Goal: Task Accomplishment & Management: Use online tool/utility

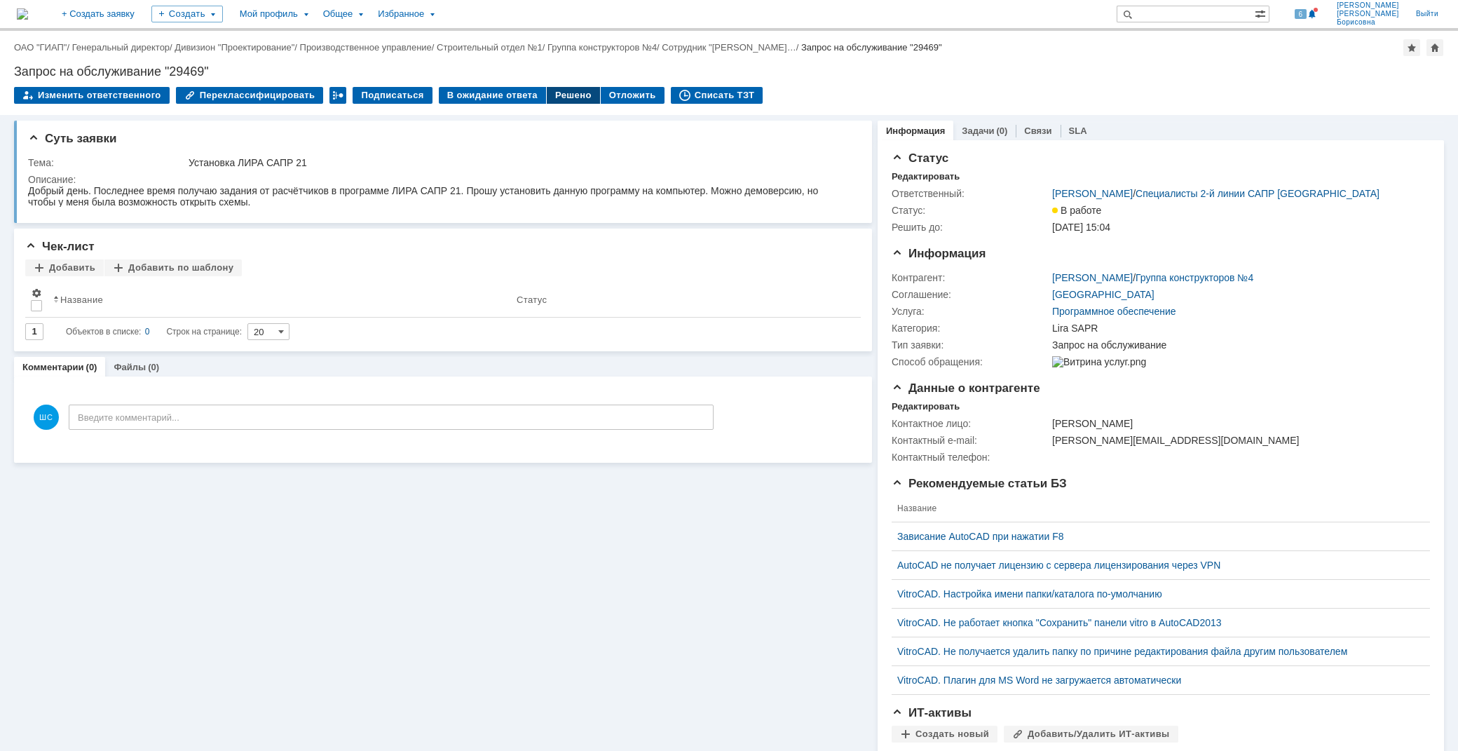
click at [560, 93] on div "Решено" at bounding box center [573, 95] width 53 height 17
click at [555, 95] on div "Решено" at bounding box center [573, 95] width 53 height 17
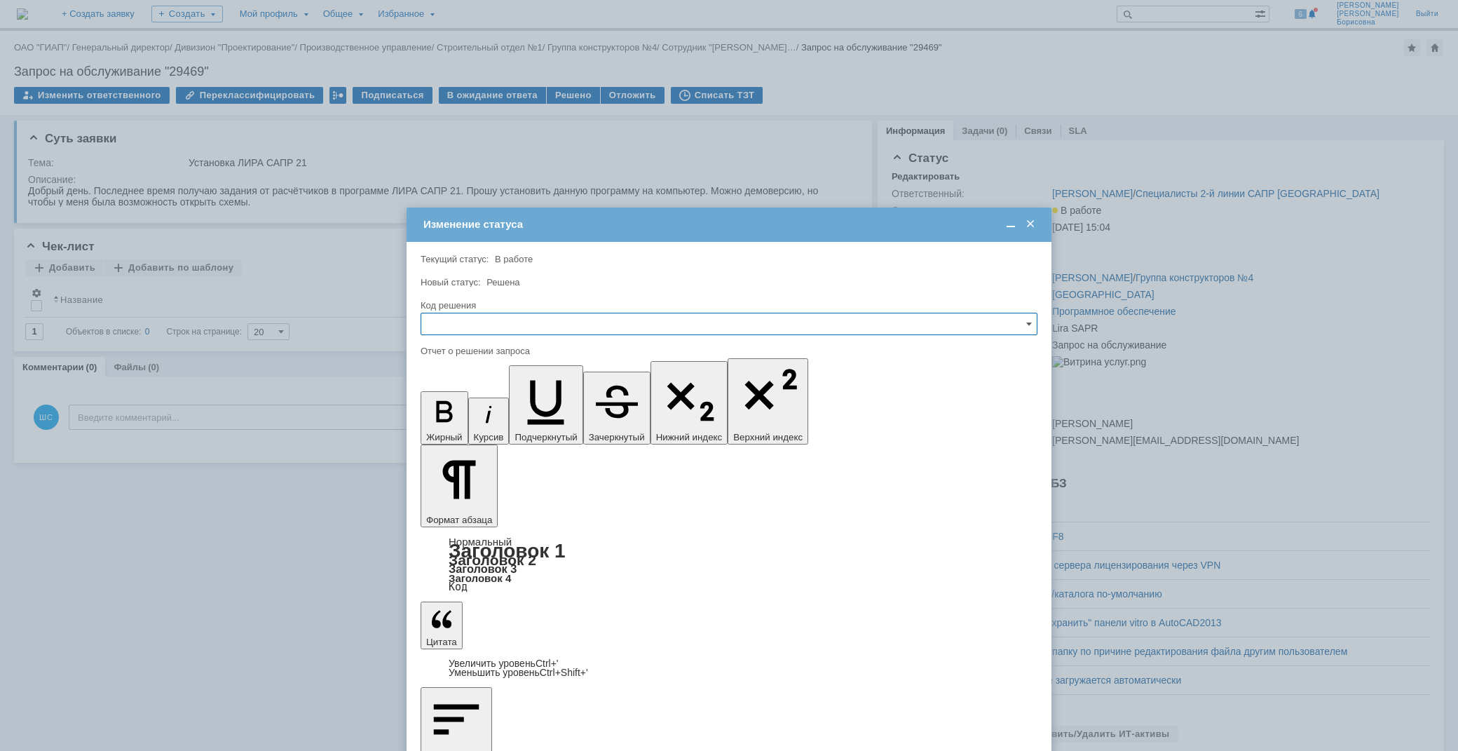
click at [482, 318] on input "text" at bounding box center [729, 324] width 617 height 22
click at [463, 414] on span "Решено" at bounding box center [729, 418] width 599 height 11
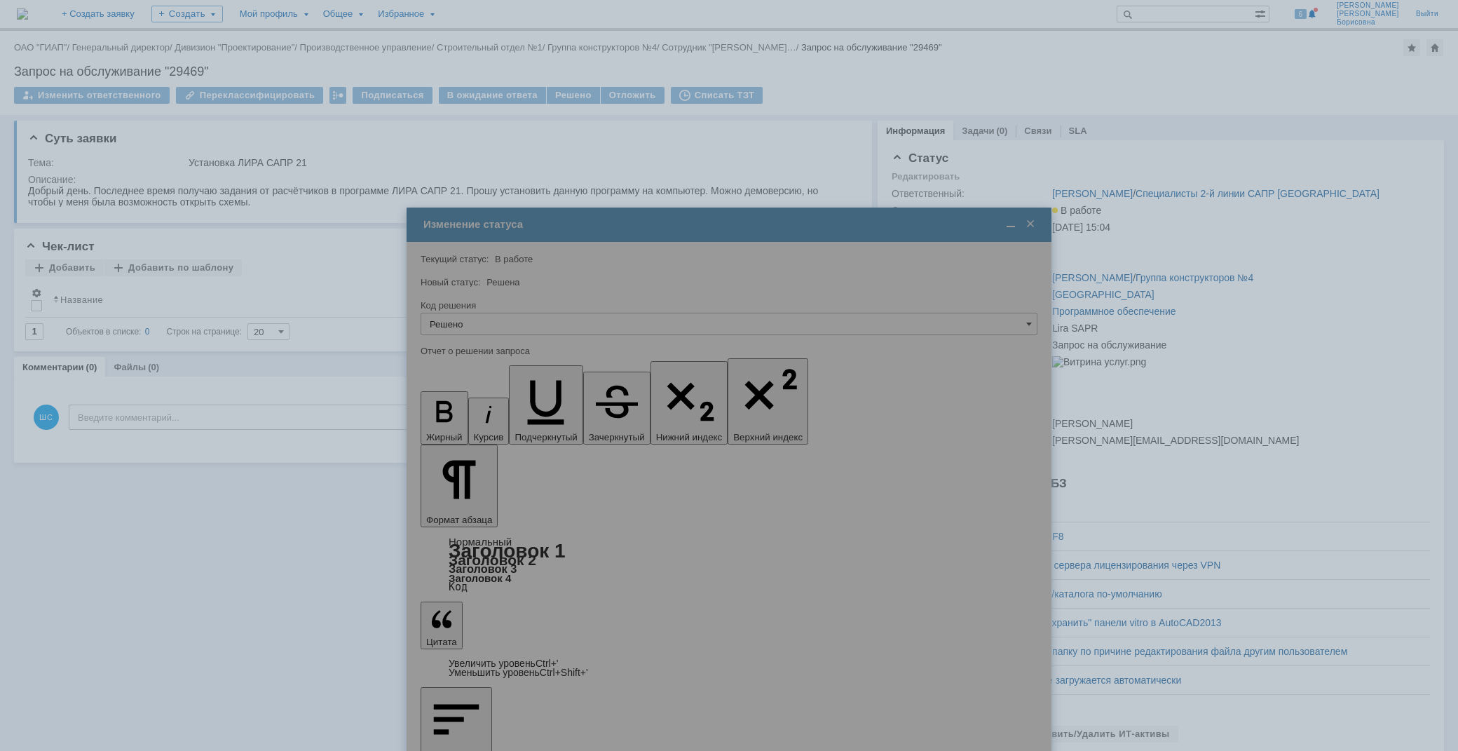
type input "Решено"
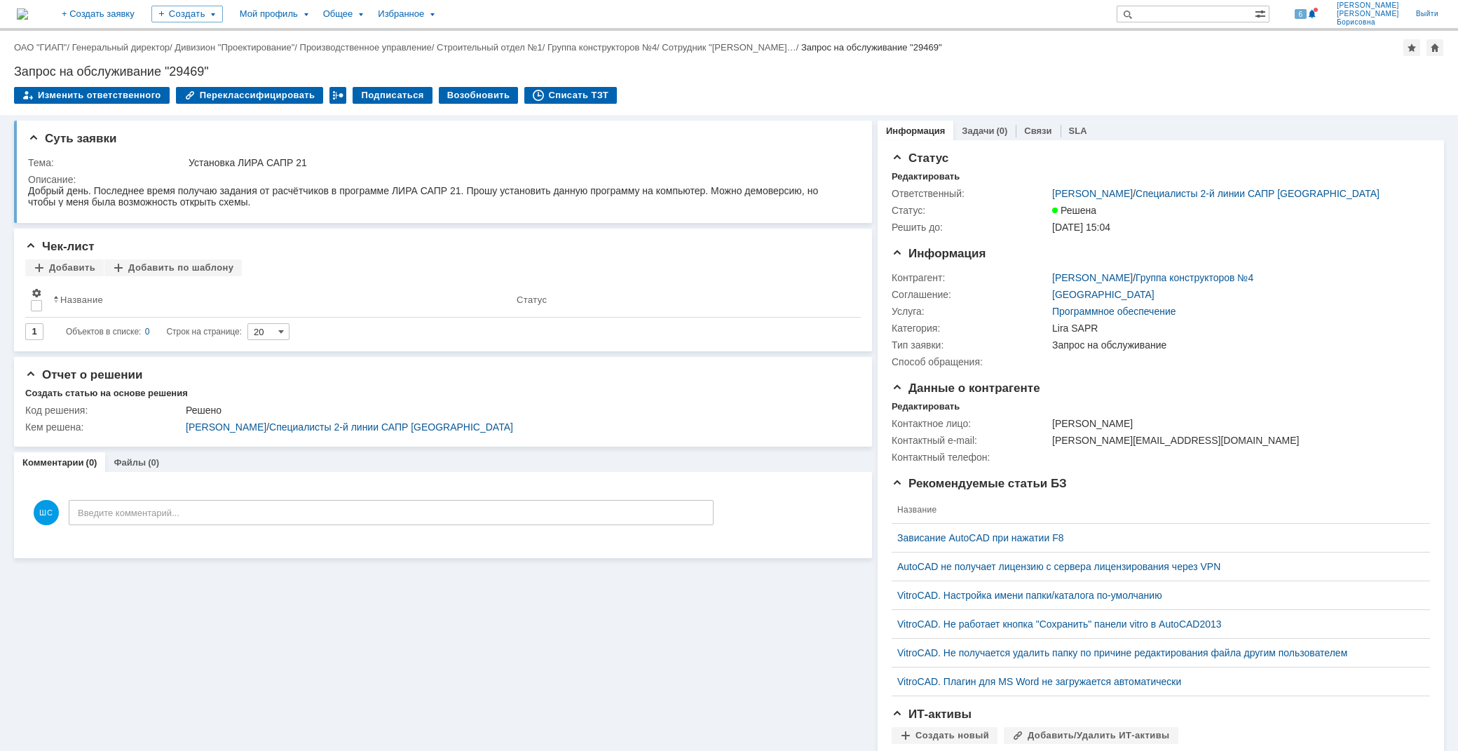
click at [535, 646] on div "Суть заявки Тема: Установка ЛИРА САПР 21 Описание: Чек-лист Добавить Добавить п…" at bounding box center [443, 506] width 858 height 782
